Goal: Find specific page/section: Find specific page/section

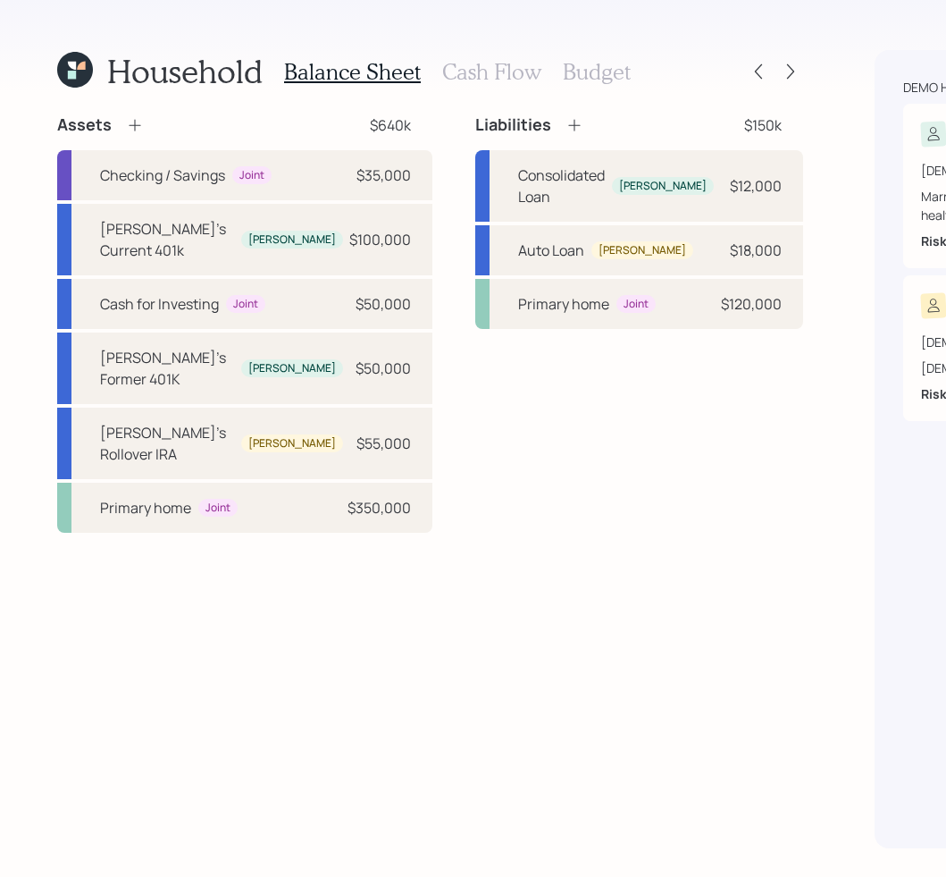
click at [551, 533] on div "Liabilities $150k Consolidated Loan [PERSON_NAME] $12,000 Auto Loan [PERSON_NAM…" at bounding box center [639, 323] width 328 height 418
